Goal: Transaction & Acquisition: Purchase product/service

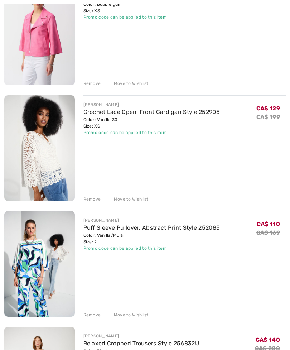
scroll to position [126, 0]
click at [88, 201] on div "Remove" at bounding box center [92, 199] width 18 height 6
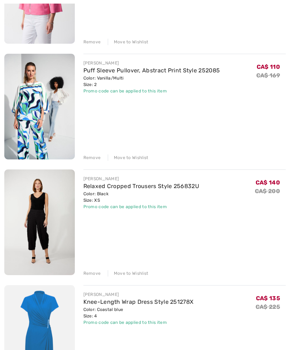
scroll to position [168, 0]
click at [90, 273] on div "Remove" at bounding box center [92, 273] width 18 height 6
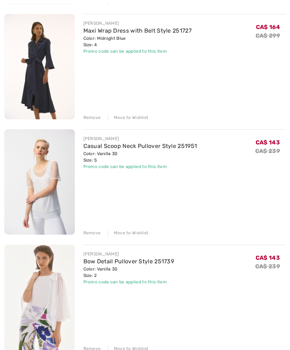
scroll to position [438, 0]
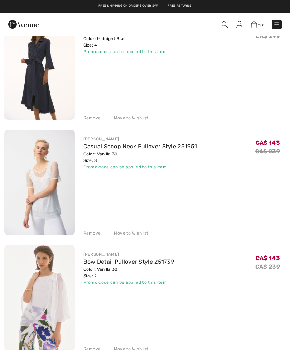
click at [92, 236] on div "Remove" at bounding box center [92, 233] width 18 height 6
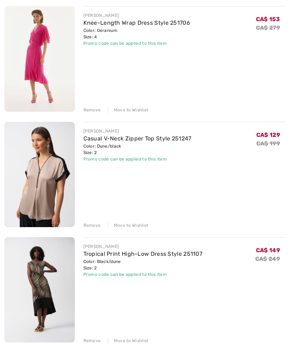
scroll to position [677, 0]
click at [85, 229] on div "JOSEPH RIBKOFF Casual Zipper Jacket Style 251908 Color: Bubble gum Size: XS Fin…" at bounding box center [144, 348] width 281 height 1839
click at [90, 224] on div "Remove" at bounding box center [92, 225] width 18 height 6
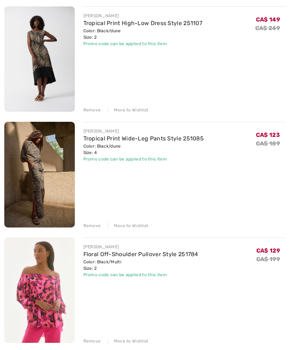
scroll to position [792, 0]
click at [92, 225] on div "Remove" at bounding box center [92, 225] width 18 height 6
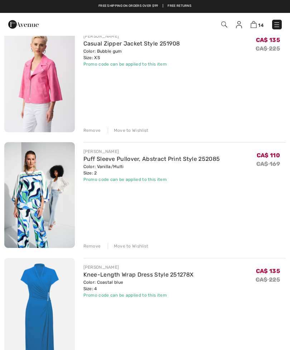
scroll to position [0, 0]
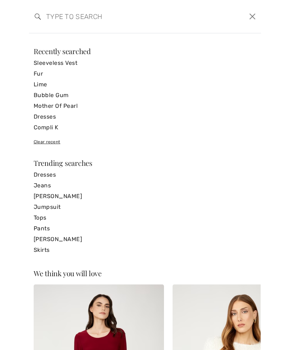
click at [46, 21] on input "search" at bounding box center [120, 16] width 159 height 21
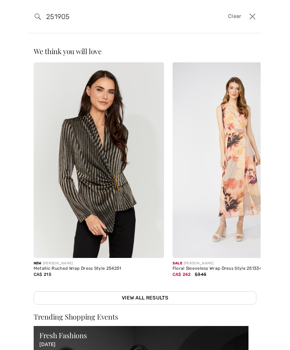
type input "251905"
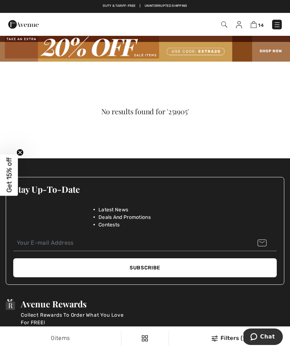
click at [223, 25] on img at bounding box center [224, 24] width 6 height 6
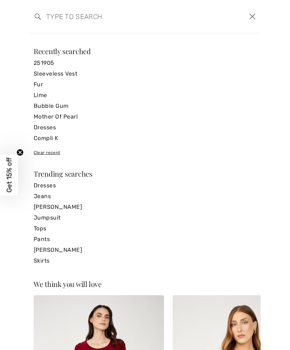
click at [53, 18] on input "search" at bounding box center [120, 16] width 159 height 21
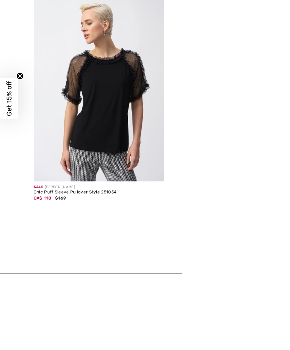
type input "251054"
click at [98, 151] on img at bounding box center [99, 159] width 130 height 195
click at [80, 236] on img at bounding box center [99, 159] width 130 height 195
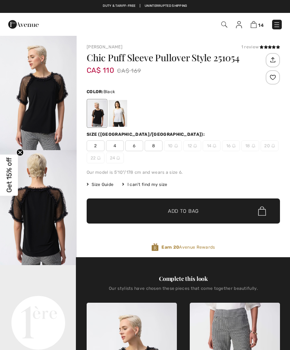
click at [98, 145] on span "2" at bounding box center [96, 145] width 18 height 11
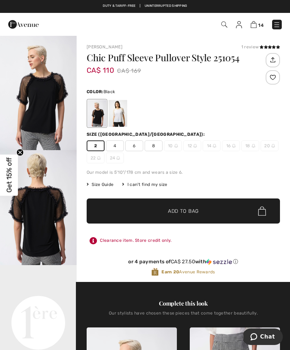
click at [165, 212] on span "✔ Added to Bag" at bounding box center [173, 211] width 44 height 8
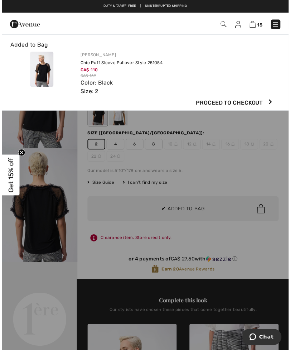
scroll to position [4, 0]
